Goal: Information Seeking & Learning: Learn about a topic

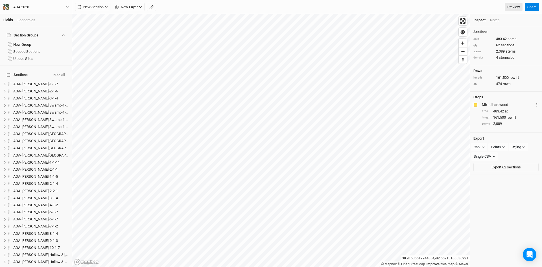
scroll to position [451, 0]
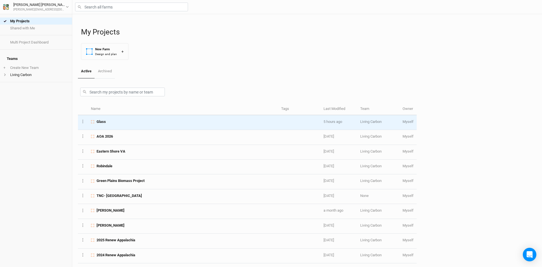
click at [123, 123] on div "Glass" at bounding box center [183, 121] width 184 height 5
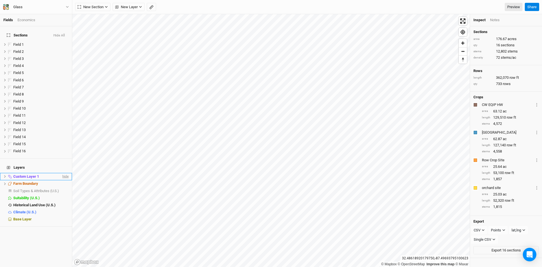
click at [63, 173] on span "hide" at bounding box center [64, 176] width 7 height 7
click at [60, 34] on button "Hide All" at bounding box center [59, 36] width 12 height 4
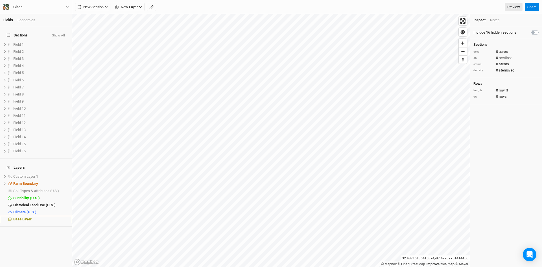
click at [24, 217] on span "Base Layer" at bounding box center [22, 219] width 18 height 4
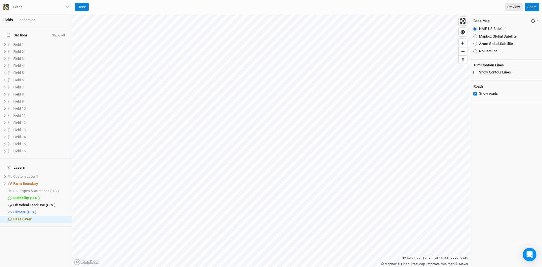
click at [476, 44] on input "Azure Global Satellite" at bounding box center [476, 44] width 4 height 4
radio input "true"
click at [81, 7] on button "Done" at bounding box center [82, 7] width 14 height 8
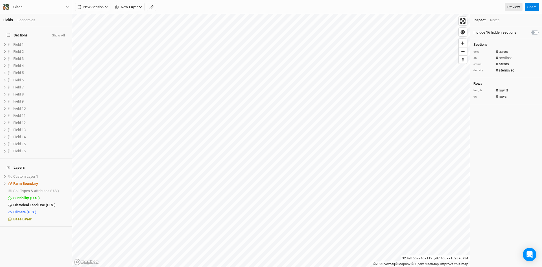
click at [277, 0] on html "Fields Economics Sections Show All Field 1 show Field 2 show Field 3 show Field…" at bounding box center [271, 133] width 542 height 267
click at [28, 189] on span "Soil Types & Attributes (U.S.)" at bounding box center [36, 191] width 46 height 4
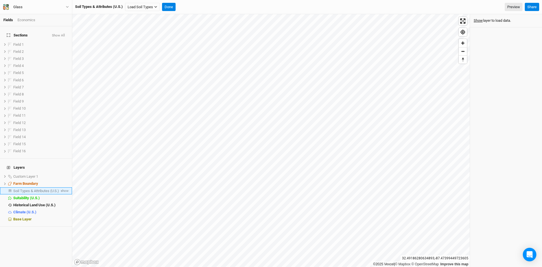
click at [33, 189] on span "Soil Types & Attributes (U.S.)" at bounding box center [36, 191] width 46 height 4
click at [156, 5] on button "Load Soil Types" at bounding box center [142, 7] width 35 height 8
click at [132, 14] on button "Load for Farm Boundary" at bounding box center [149, 16] width 47 height 7
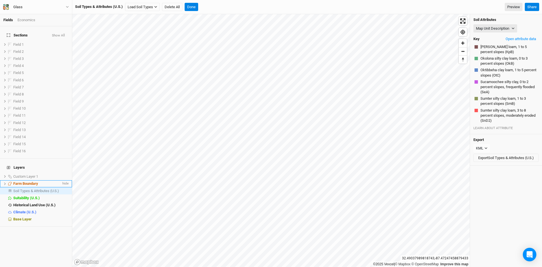
click at [23, 180] on li "Farm Boundary hide" at bounding box center [36, 183] width 72 height 7
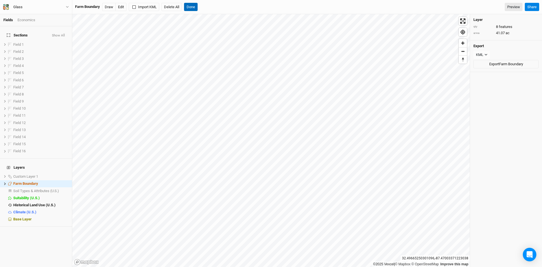
click at [194, 6] on button "Done" at bounding box center [191, 7] width 14 height 8
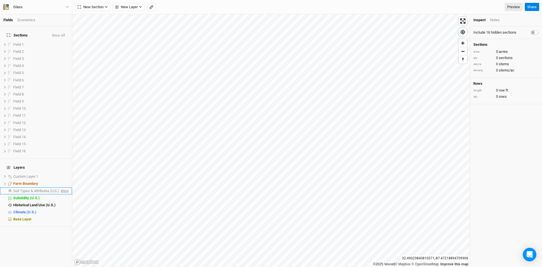
click at [60, 187] on span "show" at bounding box center [64, 190] width 9 height 7
click at [32, 189] on span "Soil Types & Attributes (U.S.)" at bounding box center [37, 191] width 48 height 4
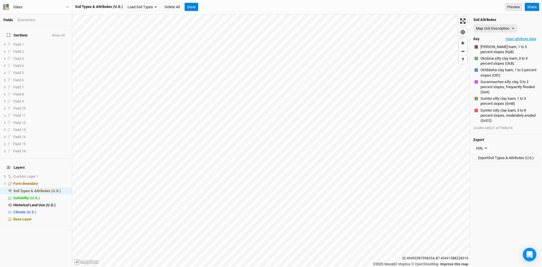
click at [514, 39] on button "Open attribute data" at bounding box center [521, 39] width 36 height 8
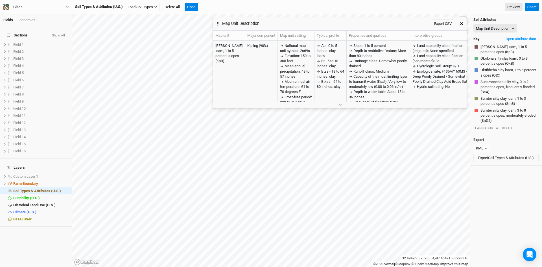
click at [341, 105] on icon "button" at bounding box center [340, 104] width 3 height 3
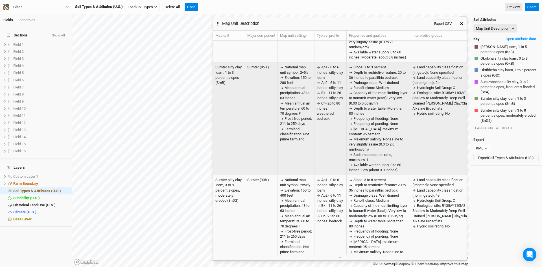
scroll to position [424, 0]
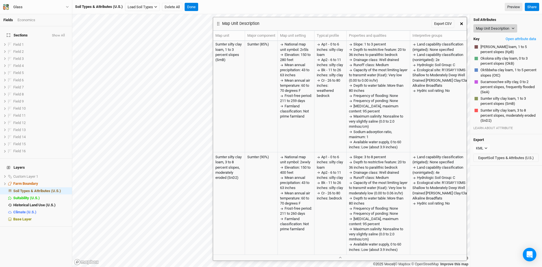
click at [495, 27] on button "Map Unit Description" at bounding box center [496, 28] width 44 height 8
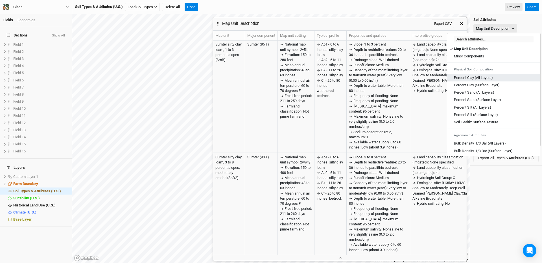
click at [461, 78] on Layers\) "Percent Clay (All Layers)" at bounding box center [473, 77] width 39 height 5
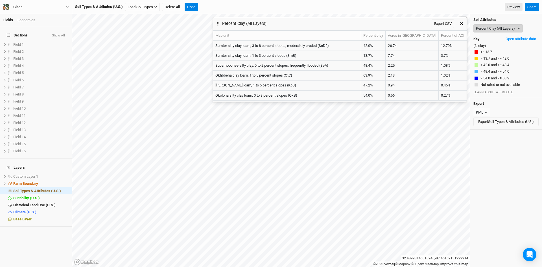
click at [499, 29] on button "Percent Clay (All Layers)" at bounding box center [498, 28] width 49 height 8
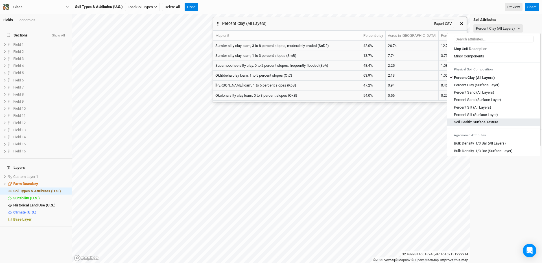
click at [476, 121] on Texture "Soil Health: Surface Texture" at bounding box center [476, 121] width 44 height 5
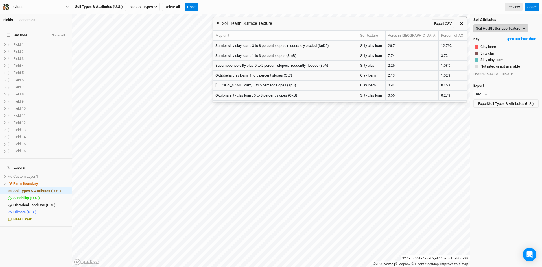
click at [500, 28] on button "Soil Health: Surface Texture" at bounding box center [501, 28] width 55 height 8
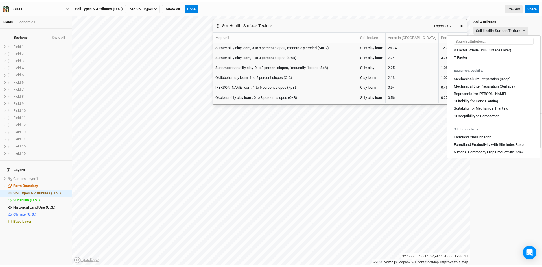
scroll to position [312, 0]
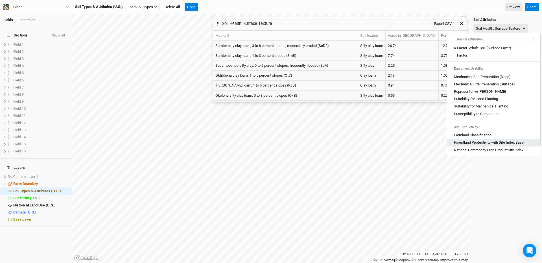
click at [468, 141] on Base "Forestland Productivity with Site Index Base" at bounding box center [489, 142] width 70 height 5
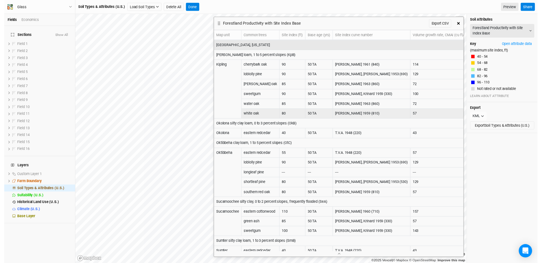
scroll to position [25, 0]
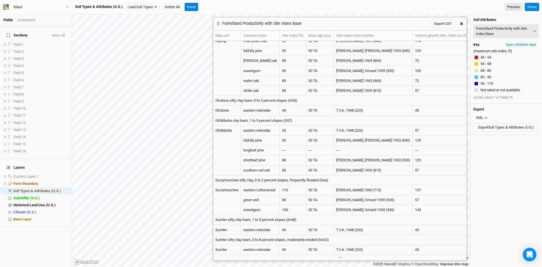
click at [463, 25] on icon "button" at bounding box center [461, 23] width 3 height 3
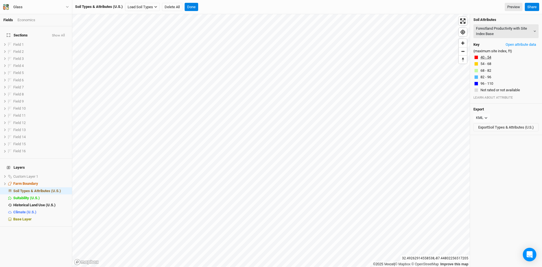
click at [488, 56] on button "40 - 54" at bounding box center [485, 58] width 11 height 6
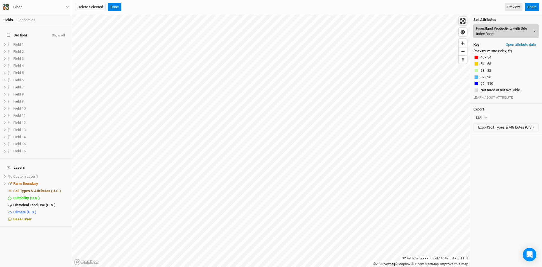
click at [490, 32] on button "Forestland Productivity with Site Index Base" at bounding box center [506, 31] width 65 height 14
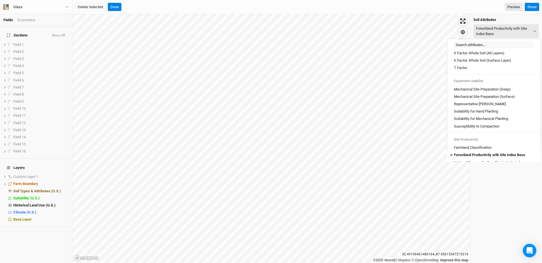
scroll to position [312, 0]
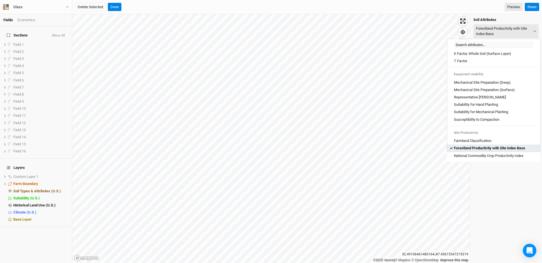
click at [477, 145] on link "Forestland Productivity with Site Index Base" at bounding box center [493, 147] width 93 height 7
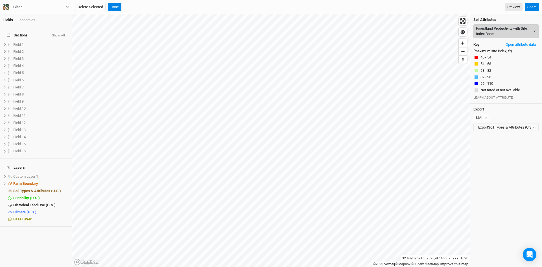
click at [492, 32] on button "Forestland Productivity with Site Index Base" at bounding box center [506, 31] width 65 height 14
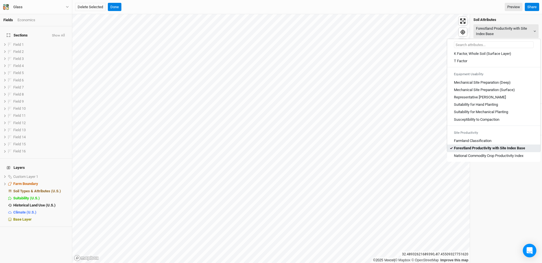
click at [471, 148] on Base "Forestland Productivity with Site Index Base" at bounding box center [489, 147] width 71 height 5
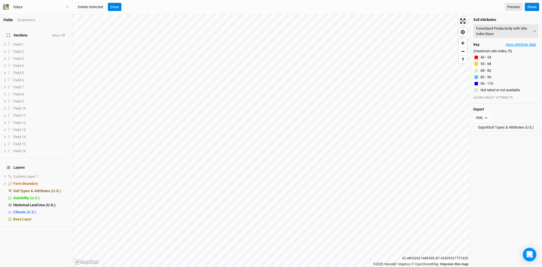
click at [516, 43] on button "Open attribute data" at bounding box center [521, 44] width 36 height 8
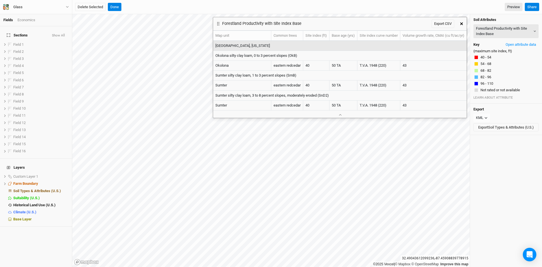
click at [462, 22] on button "button" at bounding box center [462, 24] width 10 height 10
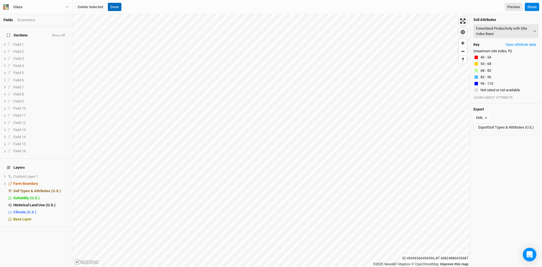
click at [118, 5] on button "Done" at bounding box center [115, 7] width 14 height 8
click at [191, 7] on button "Done" at bounding box center [192, 7] width 14 height 8
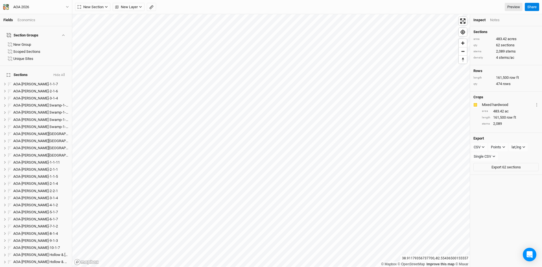
scroll to position [450, 0]
